Goal: Task Accomplishment & Management: Complete application form

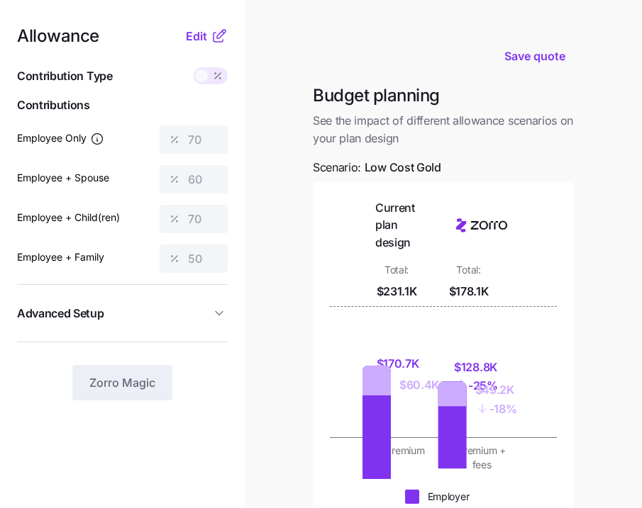
scroll to position [362, 0]
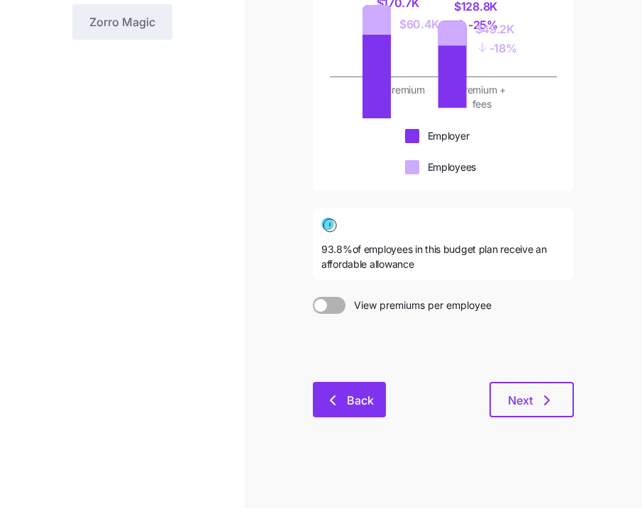
click at [356, 411] on button "Back" at bounding box center [349, 399] width 73 height 35
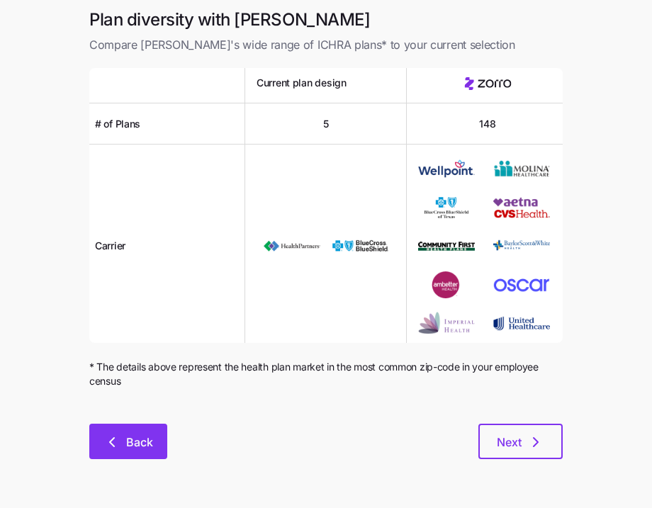
click at [145, 450] on span "Back" at bounding box center [139, 442] width 27 height 17
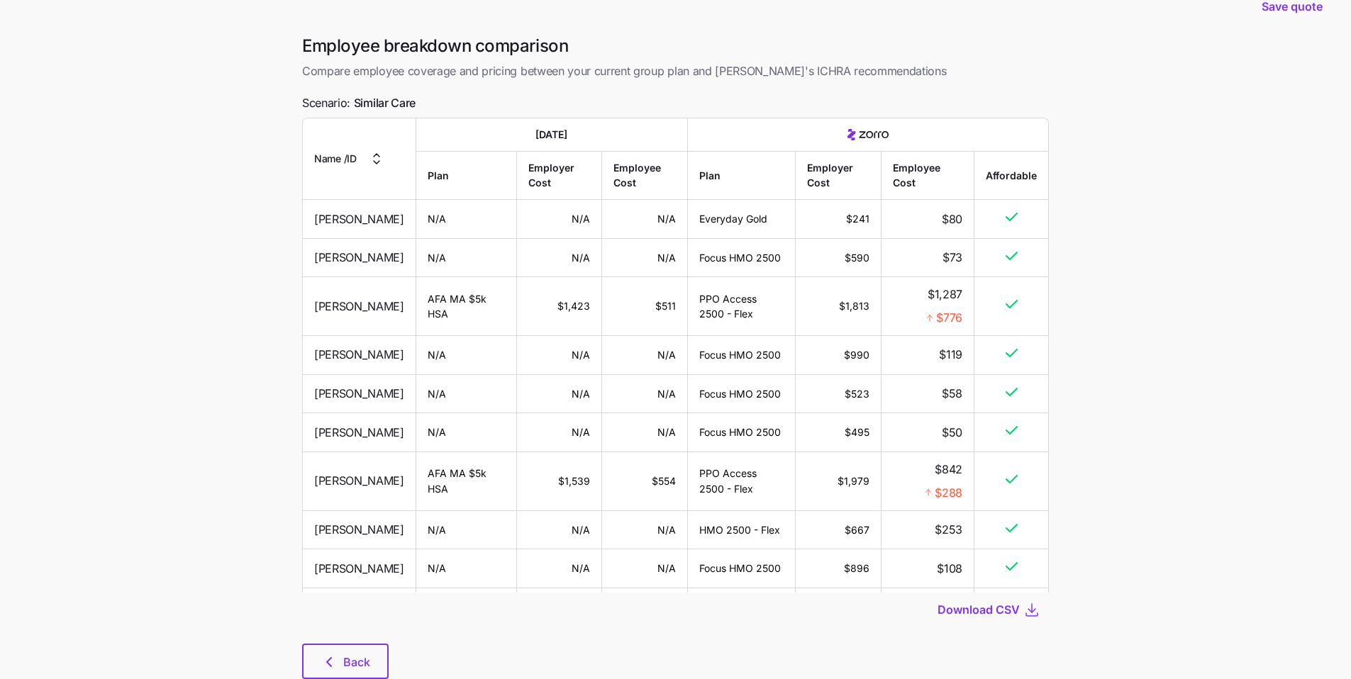
scroll to position [1289, 0]
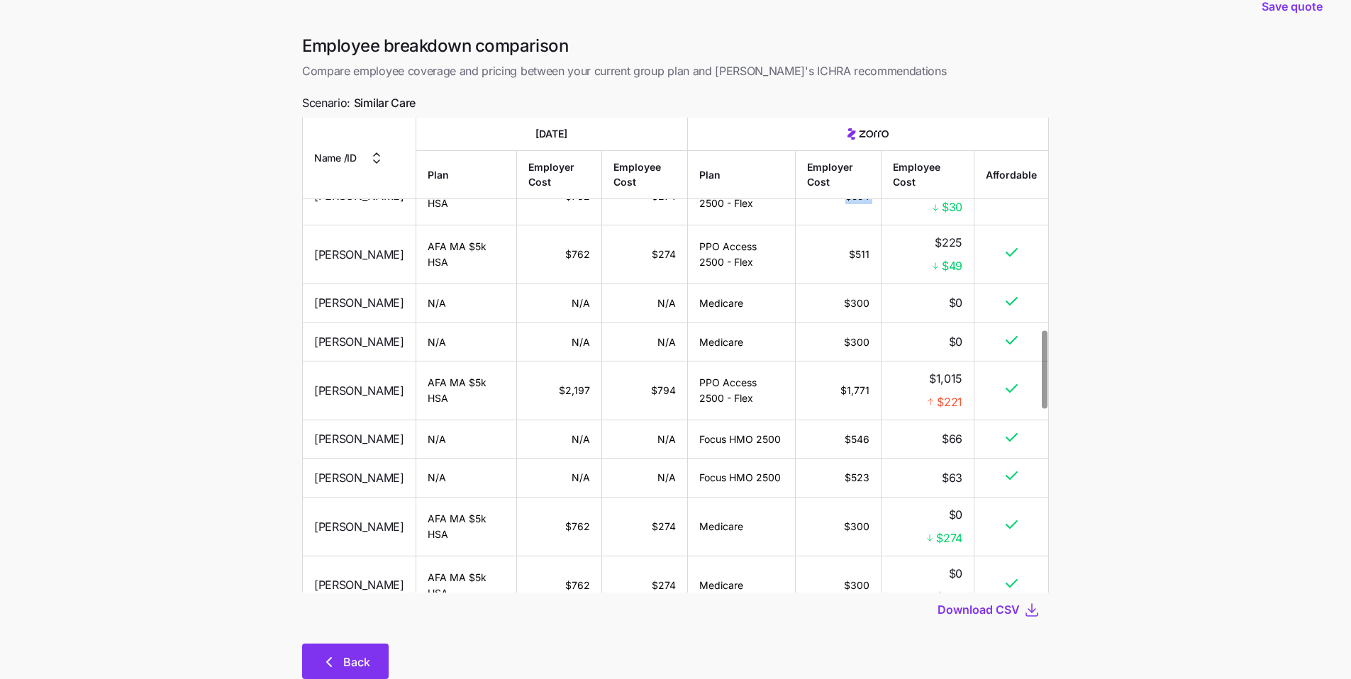
click at [362, 657] on span "Back" at bounding box center [356, 662] width 27 height 17
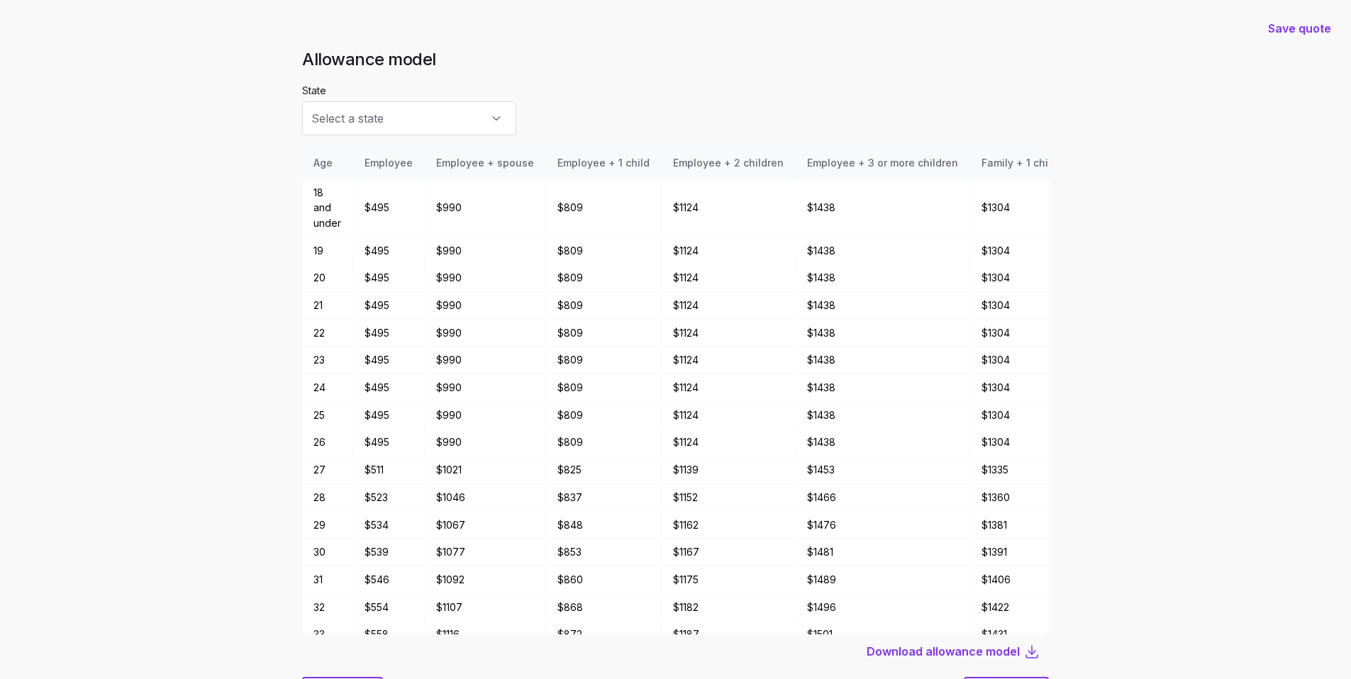
type input "MA"
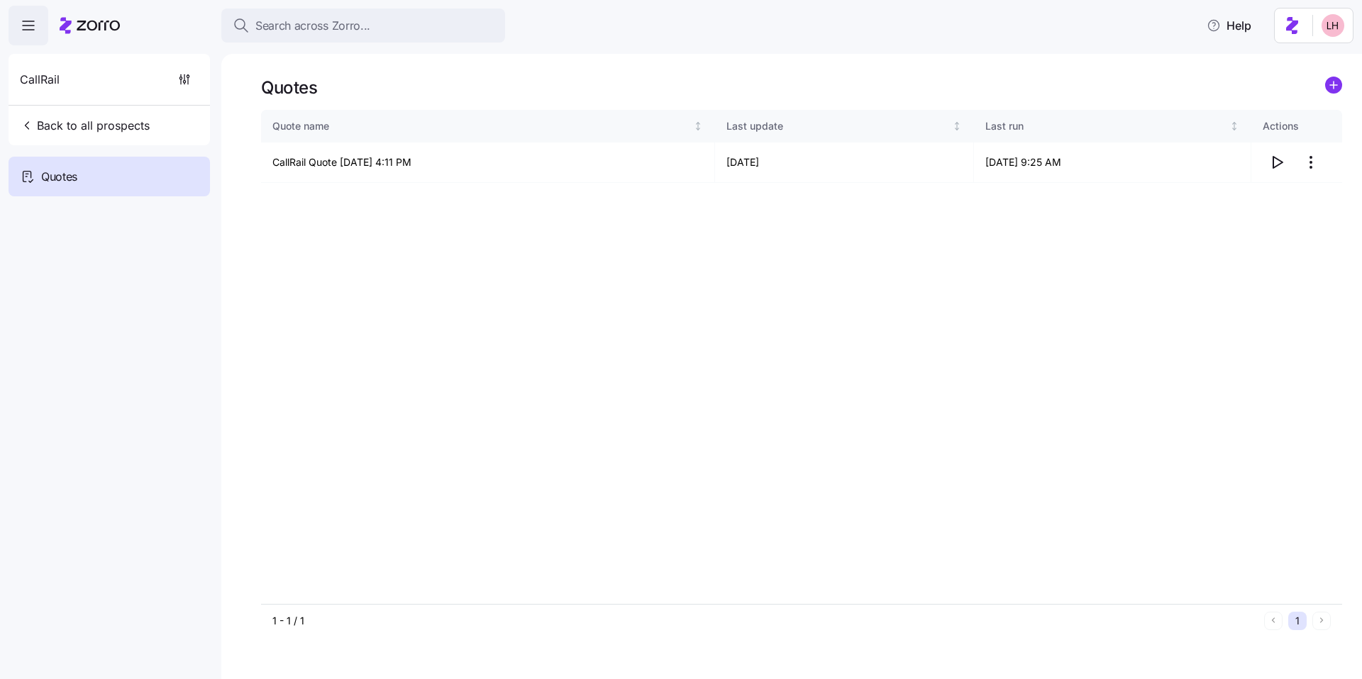
click at [389, 30] on div "Search across Zorro..." at bounding box center [363, 26] width 261 height 18
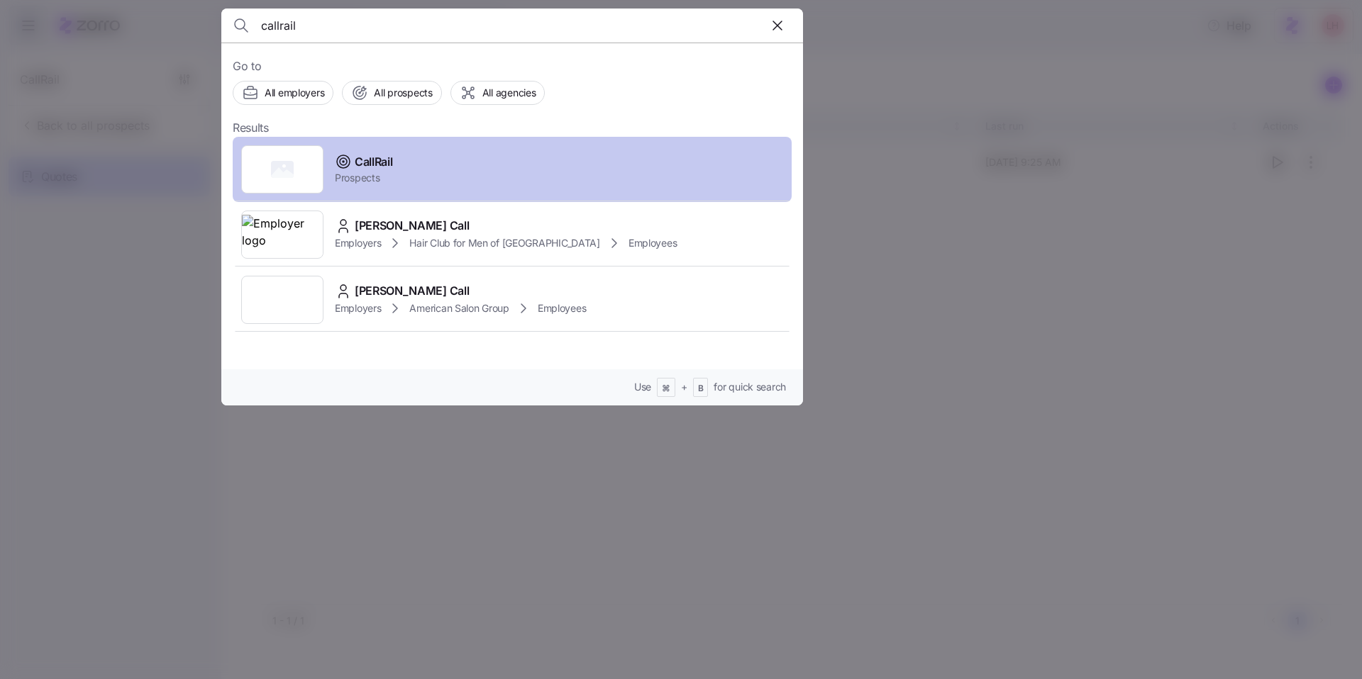
type input "callrail"
click at [401, 171] on div "CallRail Prospects" at bounding box center [512, 169] width 559 height 65
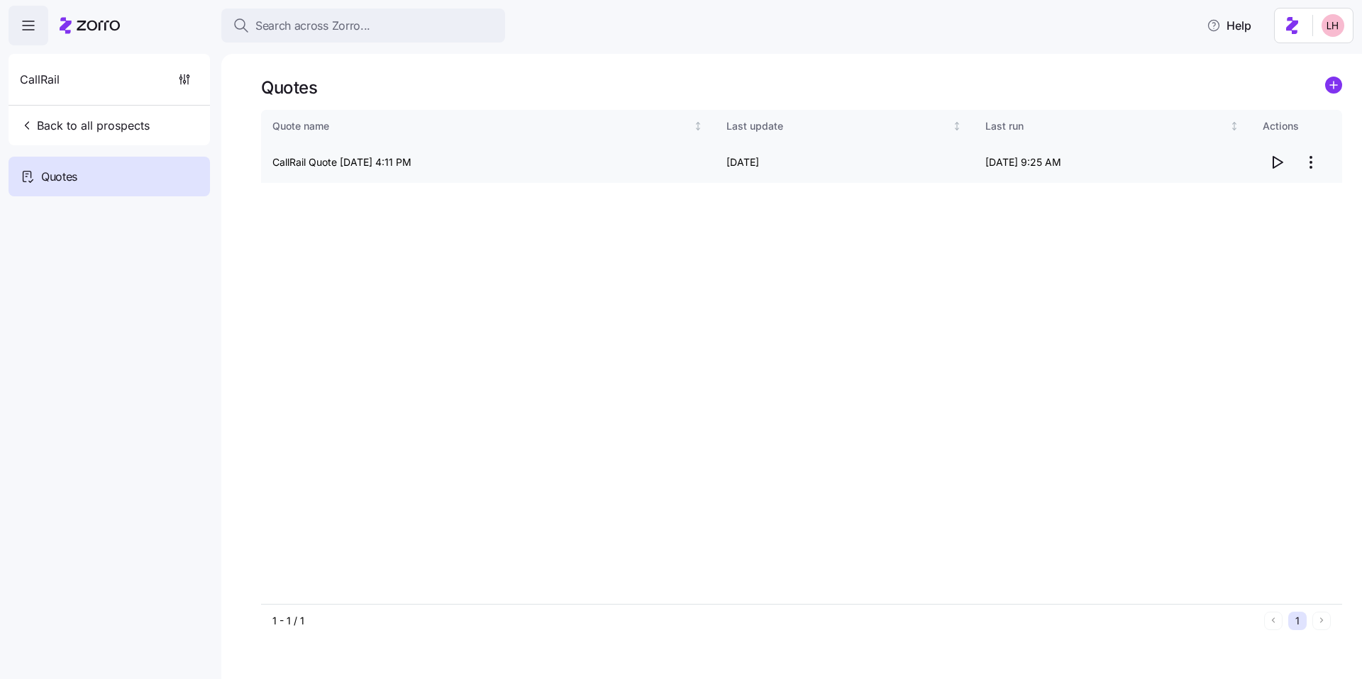
click at [1275, 167] on icon "button" at bounding box center [1277, 162] width 9 height 11
click at [368, 33] on span "Search across Zorro..." at bounding box center [312, 26] width 115 height 18
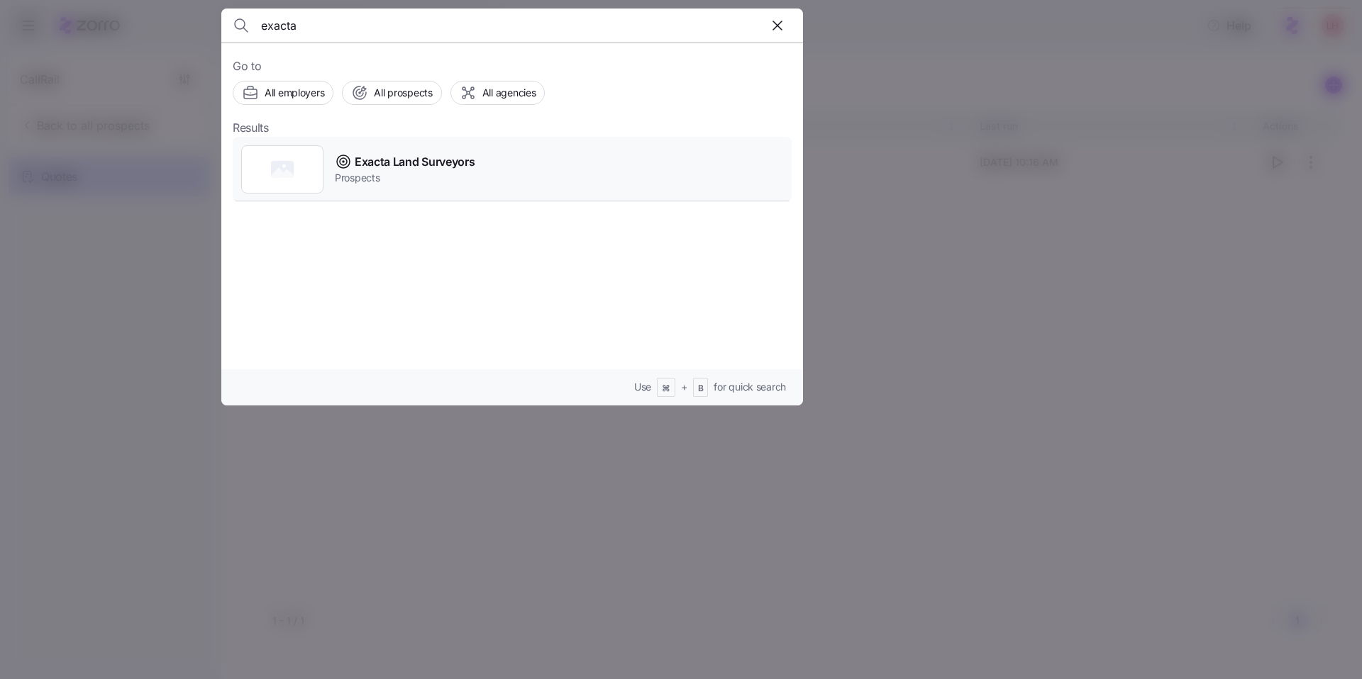
type input "exacta"
click at [409, 165] on span "Exacta Land Surveyors" at bounding box center [415, 162] width 120 height 18
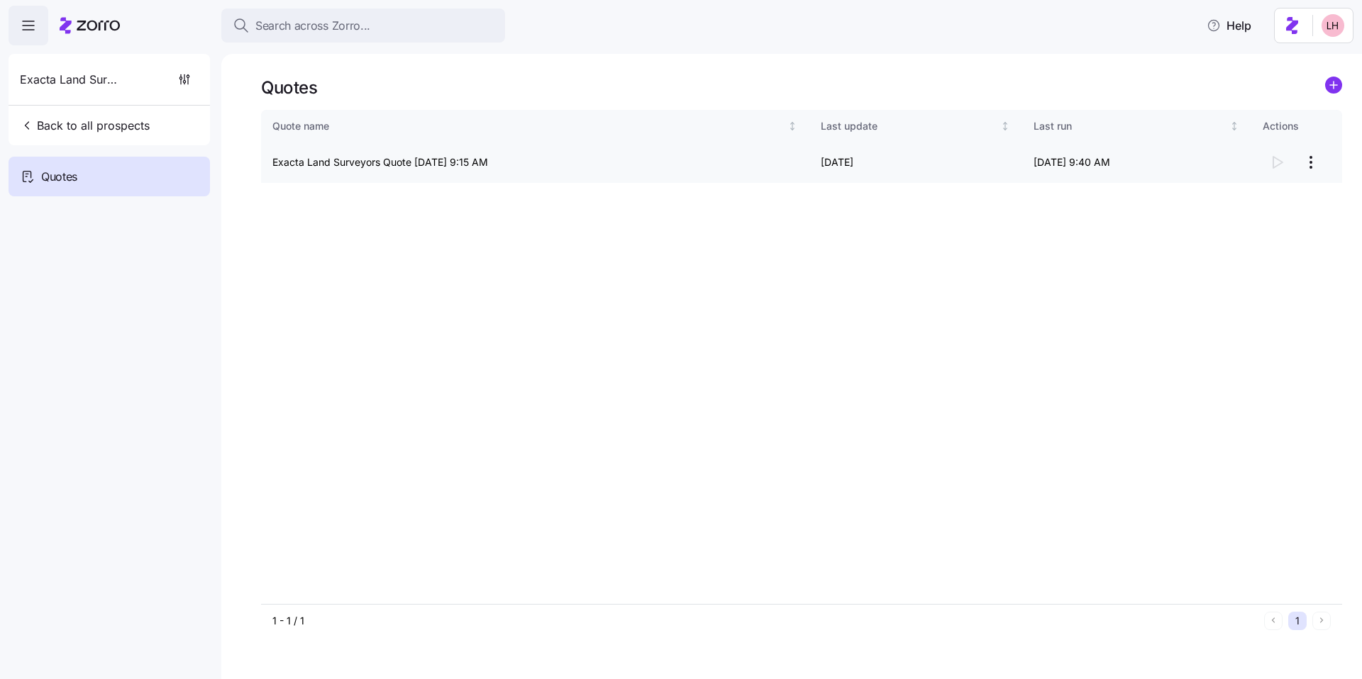
click at [1311, 166] on html "Search across Zorro... Help Exacta Land Surveyors Back to all prospects Quotes …" at bounding box center [681, 335] width 1362 height 671
click at [1279, 196] on div "Continue setup" at bounding box center [1254, 197] width 130 height 23
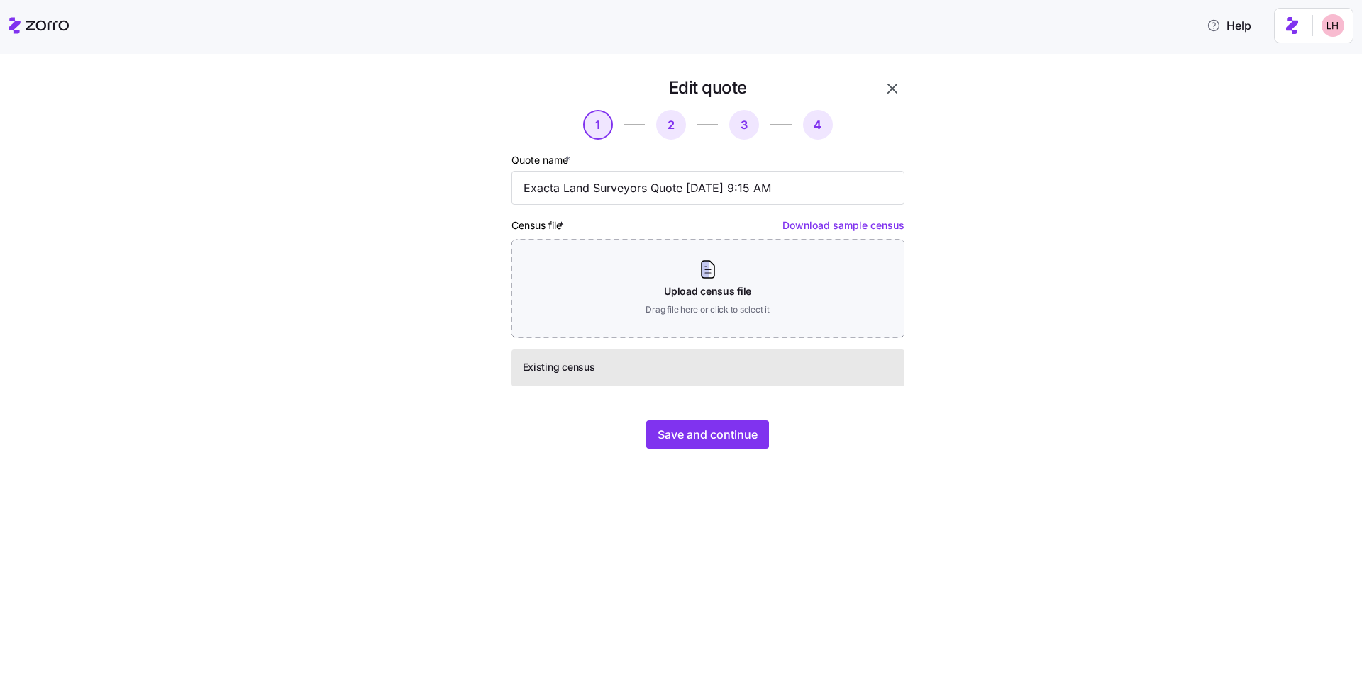
click at [721, 450] on div "Edit quote 1 2 3 4 Quote name * Exacta Land Surveyors Quote 07/31/2025 9:15 AM …" at bounding box center [691, 271] width 496 height 389
click at [727, 442] on span "Save and continue" at bounding box center [707, 434] width 100 height 17
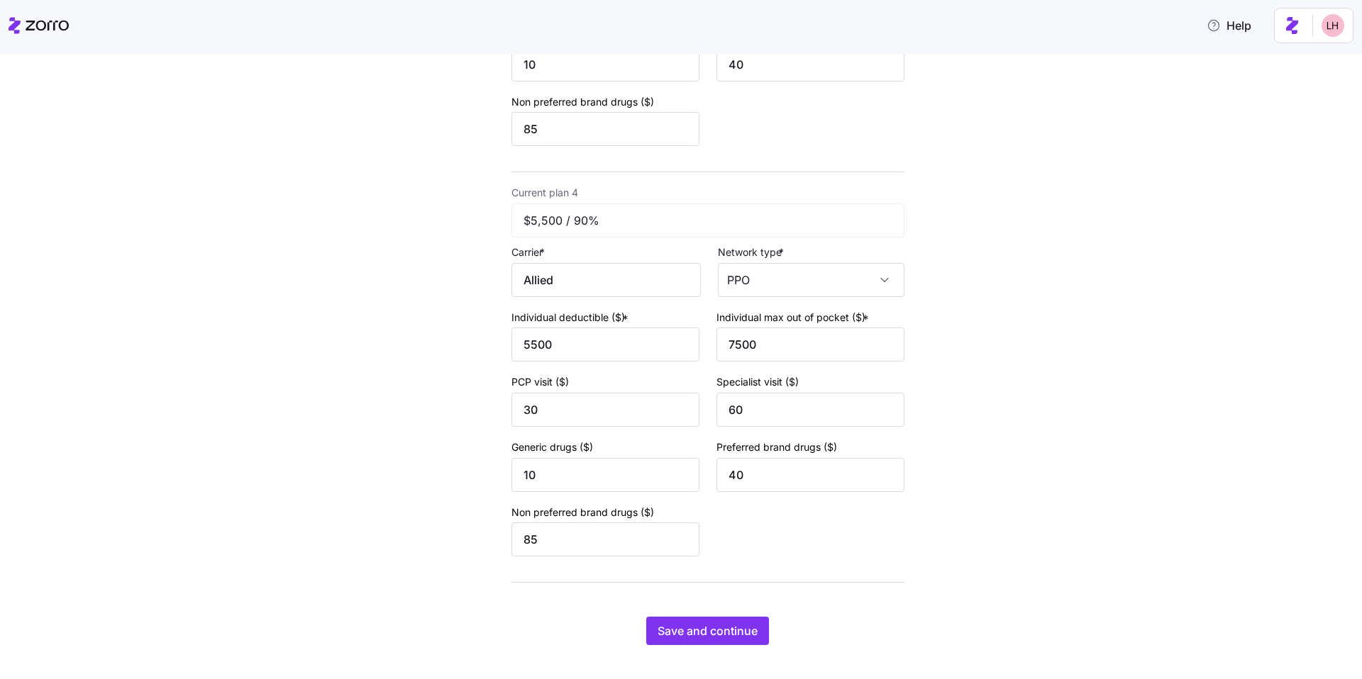
scroll to position [1245, 0]
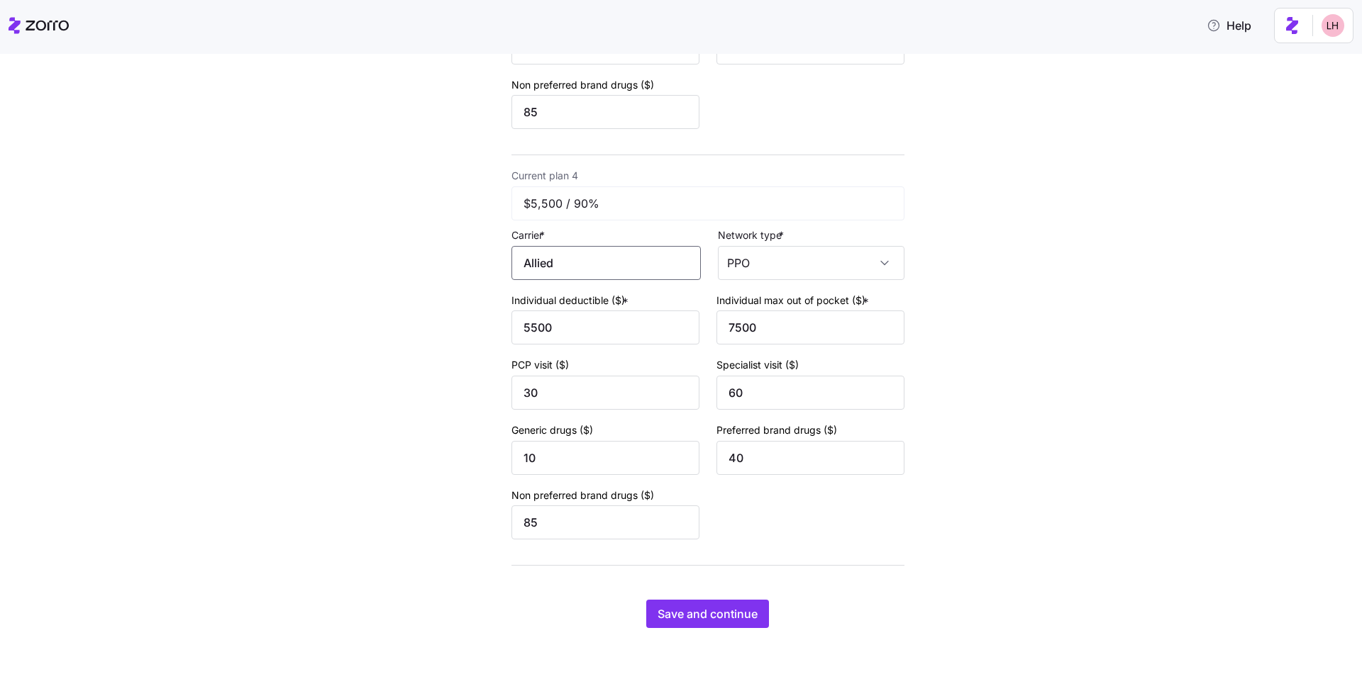
click at [596, 272] on input "Allied" at bounding box center [605, 263] width 189 height 34
click at [753, 622] on button "Save and continue" at bounding box center [707, 614] width 123 height 28
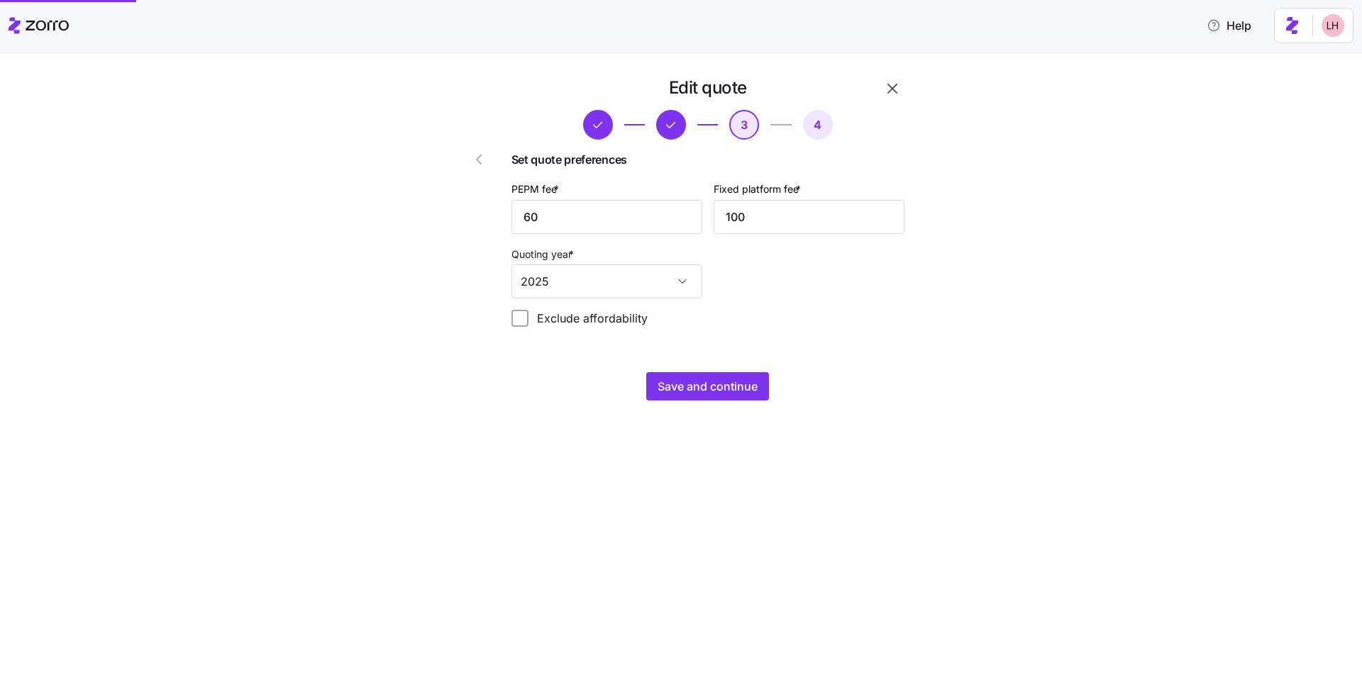
scroll to position [0, 0]
click at [721, 388] on span "Save and continue" at bounding box center [707, 386] width 100 height 17
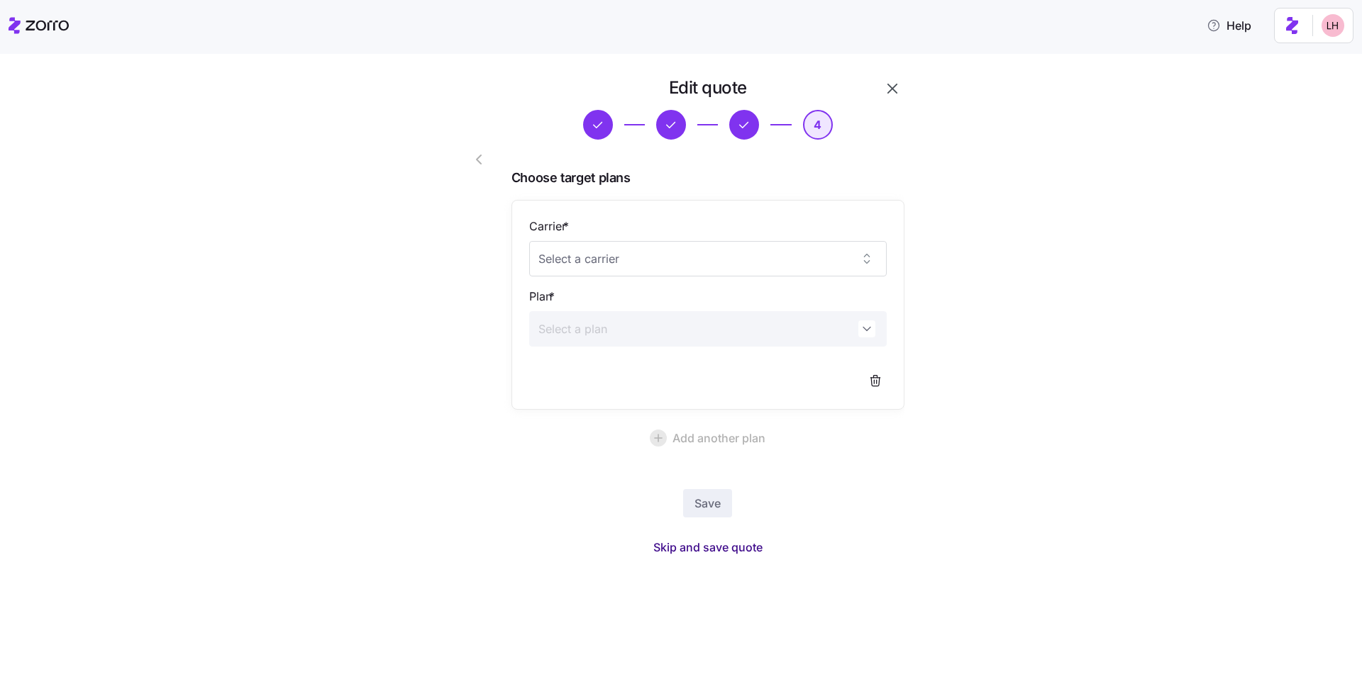
click at [744, 553] on span "Skip and save quote" at bounding box center [707, 547] width 109 height 17
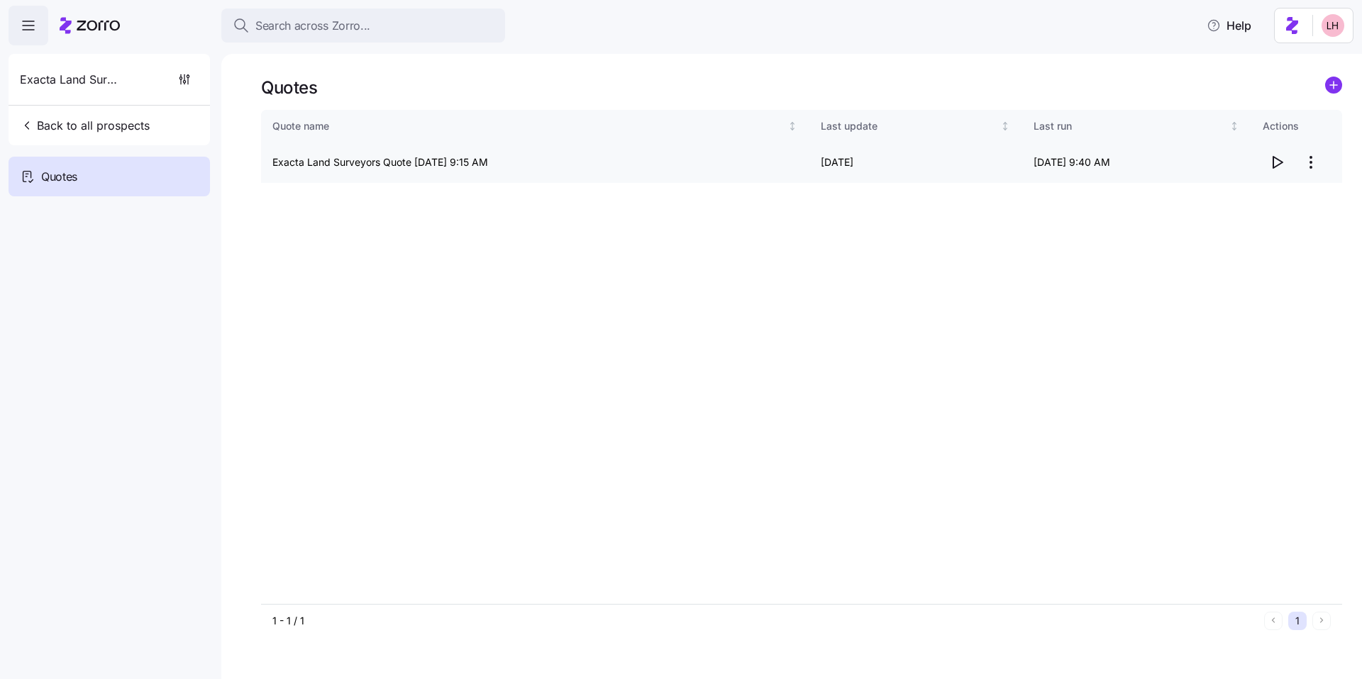
click at [1275, 163] on icon "button" at bounding box center [1276, 162] width 17 height 17
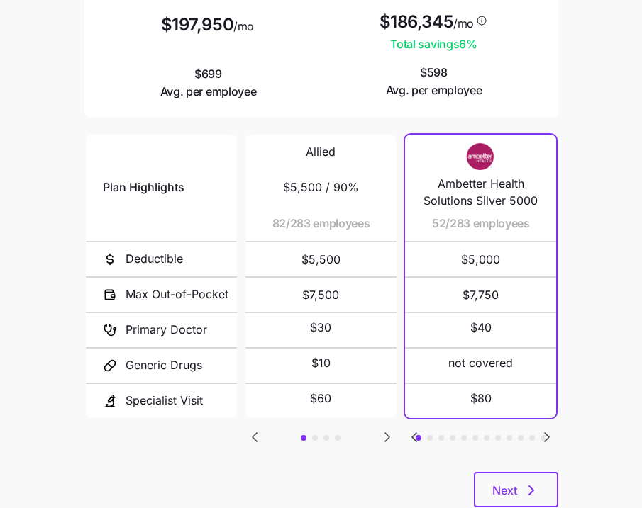
scroll to position [266, 0]
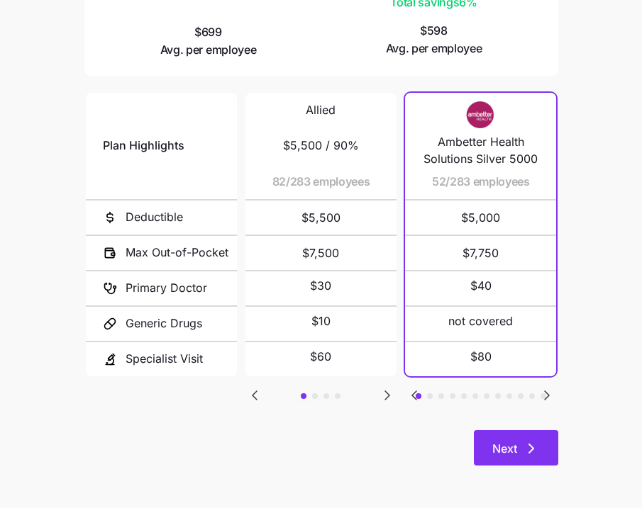
drag, startPoint x: 531, startPoint y: 450, endPoint x: 528, endPoint y: 438, distance: 11.7
click at [531, 450] on icon "button" at bounding box center [531, 449] width 4 height 9
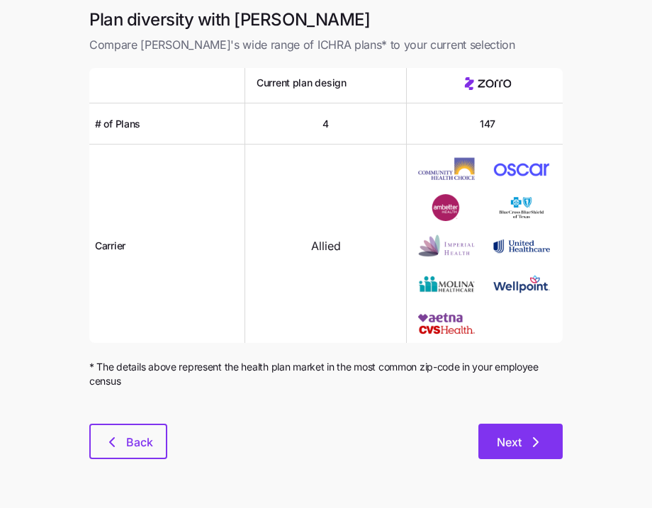
click at [540, 438] on icon "button" at bounding box center [536, 442] width 17 height 17
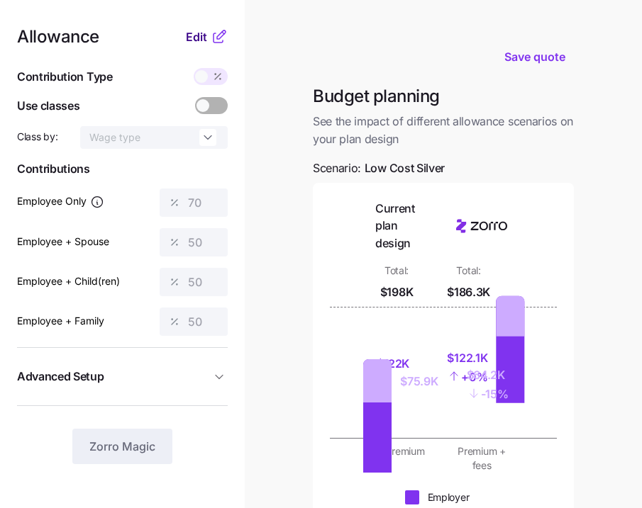
click at [194, 43] on span "Edit" at bounding box center [196, 36] width 21 height 17
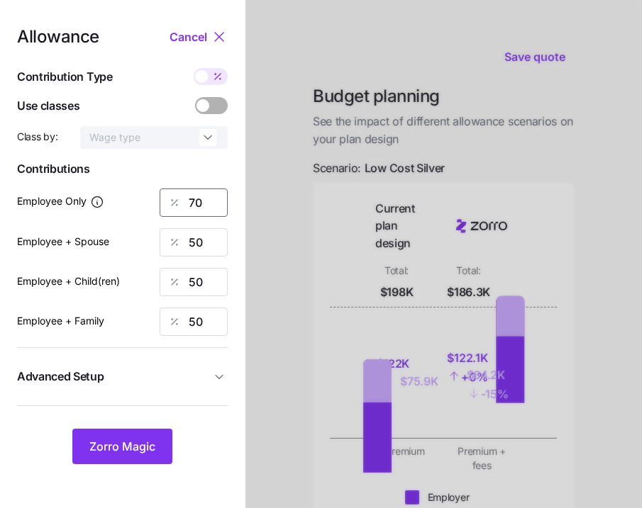
click at [128, 190] on div "Employee Only 70" at bounding box center [122, 203] width 211 height 28
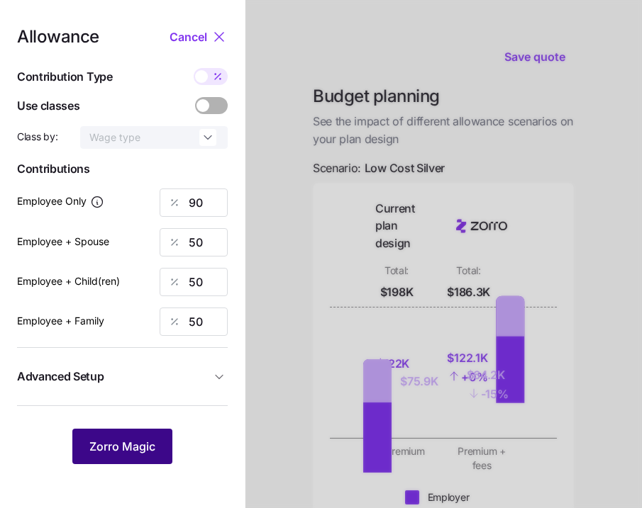
click at [150, 435] on button "Zorro Magic" at bounding box center [122, 446] width 100 height 35
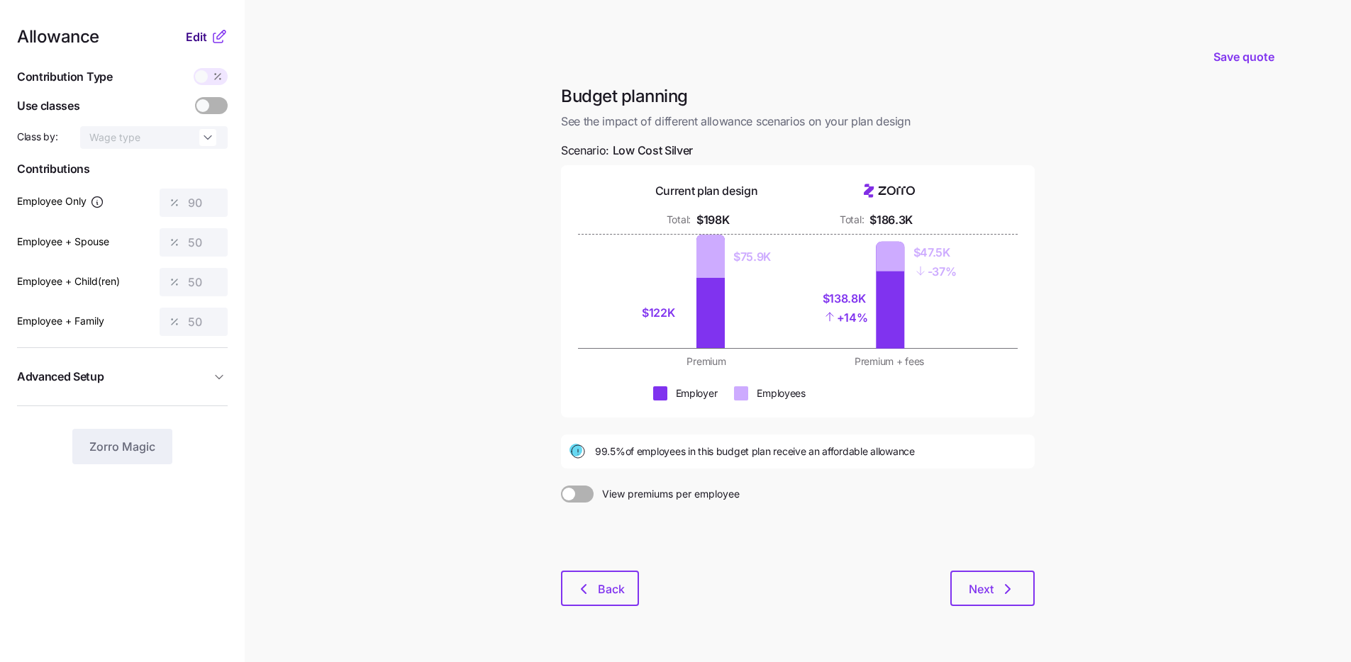
click at [190, 40] on span "Edit" at bounding box center [196, 36] width 21 height 17
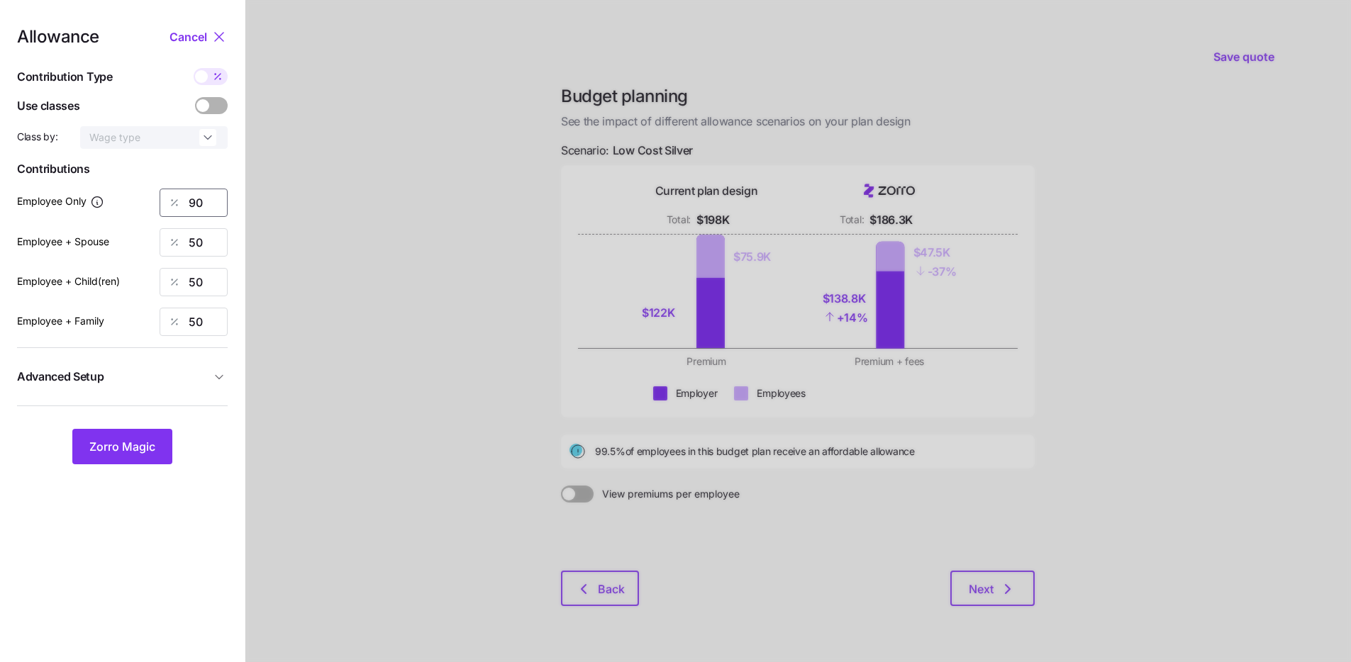
drag, startPoint x: 208, startPoint y: 201, endPoint x: 127, endPoint y: 173, distance: 86.3
click at [143, 185] on div "Allowance Cancel Contribution Type Use classes Class by: Wage type Contribution…" at bounding box center [122, 246] width 211 height 436
type input "80"
click at [133, 447] on span "Zorro Magic" at bounding box center [122, 446] width 66 height 17
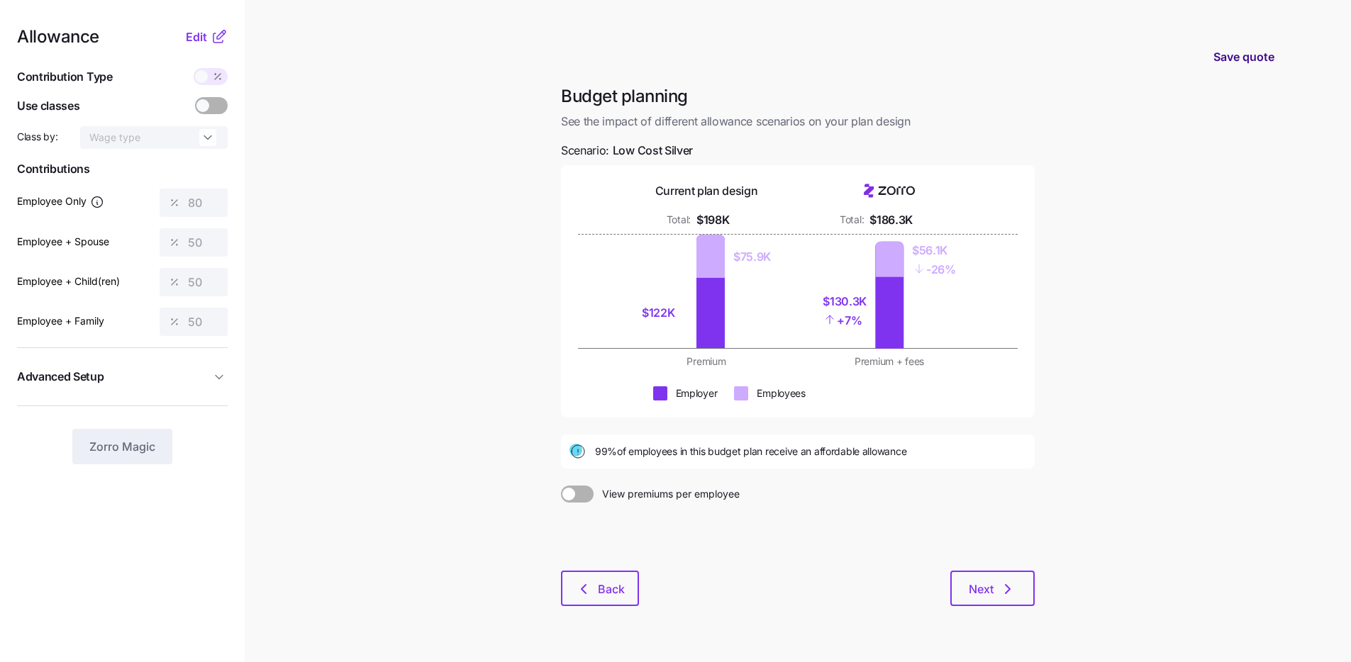
click at [1216, 61] on span "Save quote" at bounding box center [1243, 56] width 61 height 17
